Goal: Transaction & Acquisition: Purchase product/service

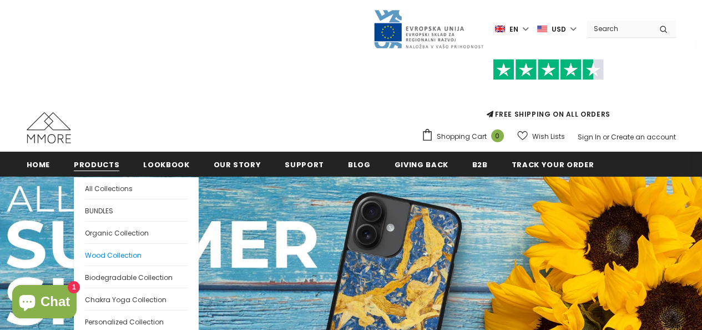
click at [118, 252] on span "Wood Collection" at bounding box center [113, 254] width 57 height 9
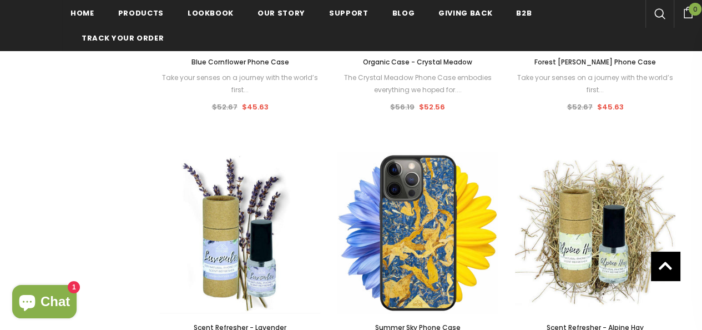
scroll to position [944, 0]
